Goal: Navigation & Orientation: Go to known website

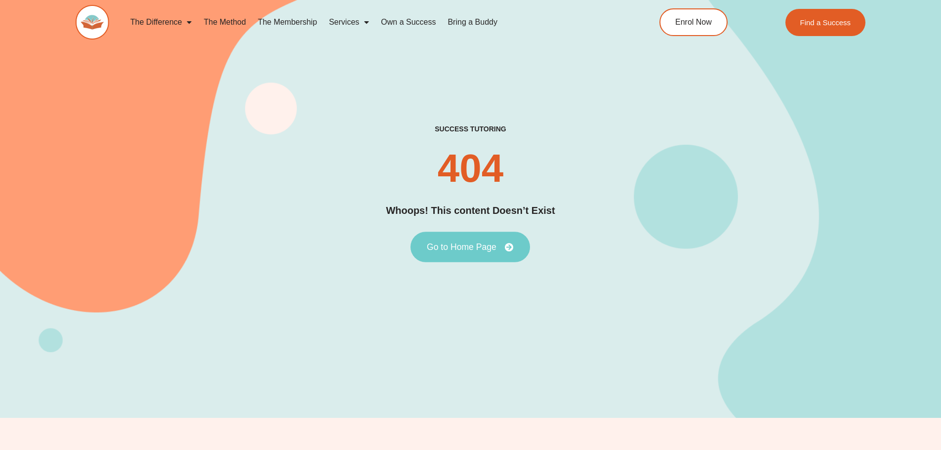
click at [456, 235] on link "Go to Home Page" at bounding box center [471, 247] width 120 height 31
